Goal: Browse casually

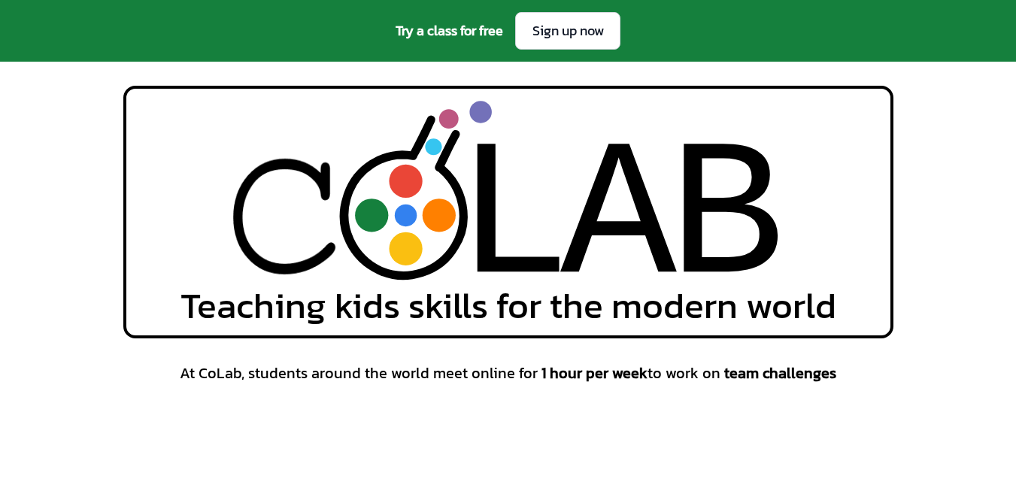
scroll to position [1129, 0]
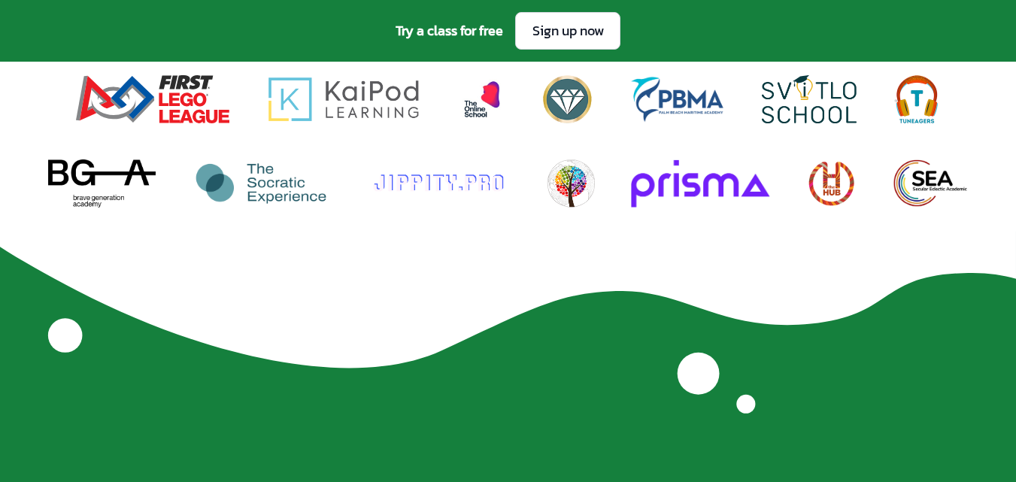
click at [538, 184] on div at bounding box center [508, 141] width 1016 height 132
click at [697, 95] on img at bounding box center [677, 99] width 97 height 48
click at [922, 103] on img at bounding box center [917, 99] width 48 height 48
click at [934, 184] on img at bounding box center [930, 183] width 75 height 48
click at [574, 111] on img at bounding box center [567, 99] width 50 height 48
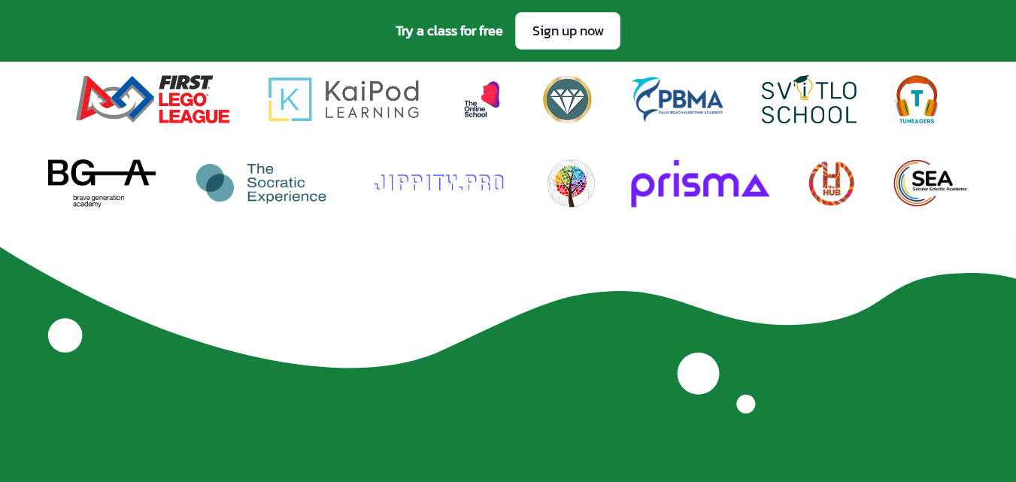
click at [208, 108] on img at bounding box center [152, 99] width 154 height 48
drag, startPoint x: 110, startPoint y: 108, endPoint x: 162, endPoint y: 61, distance: 69.8
click at [112, 106] on img at bounding box center [152, 99] width 154 height 48
click at [406, 189] on img at bounding box center [438, 183] width 144 height 48
click at [429, 187] on img at bounding box center [438, 183] width 144 height 48
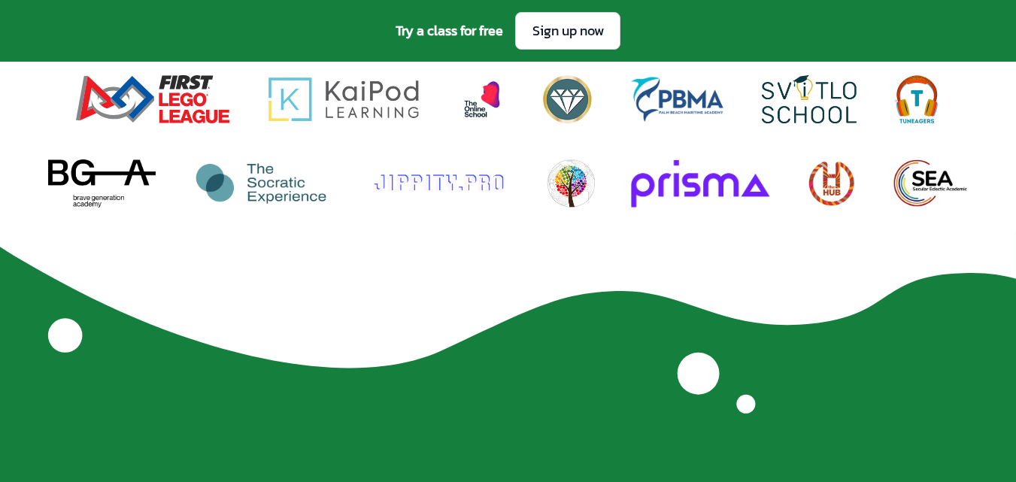
click at [475, 112] on img at bounding box center [482, 99] width 48 height 48
click at [812, 103] on img at bounding box center [809, 99] width 95 height 48
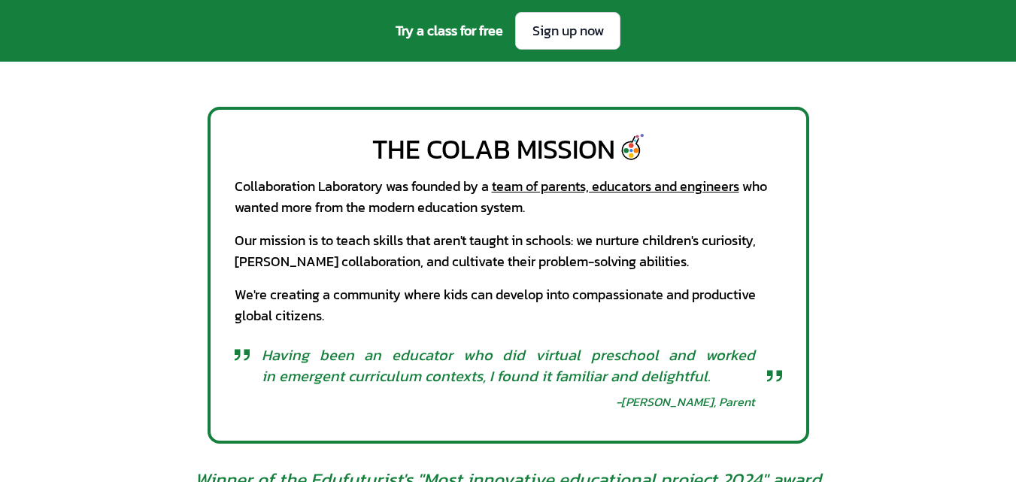
scroll to position [978, 0]
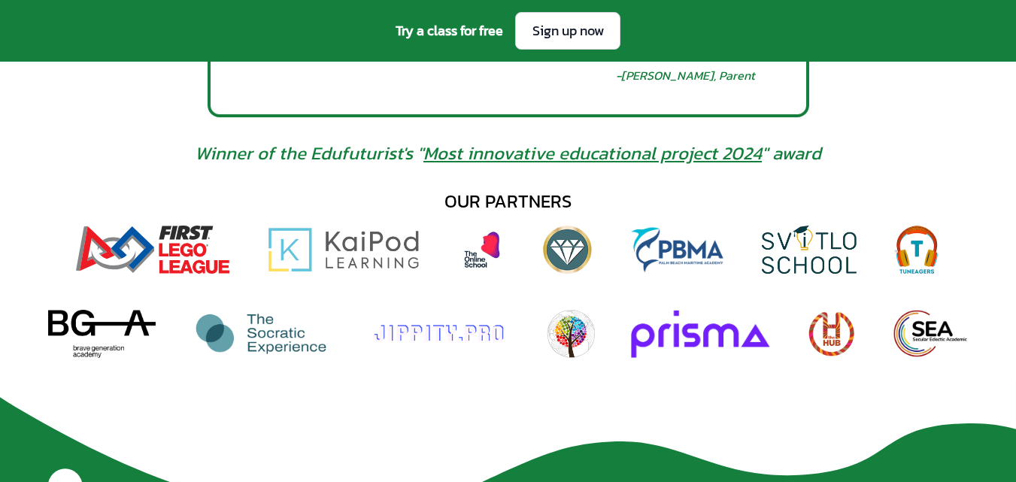
click at [581, 153] on link "Most innovative educational project 2024" at bounding box center [593, 153] width 339 height 26
